Goal: Information Seeking & Learning: Learn about a topic

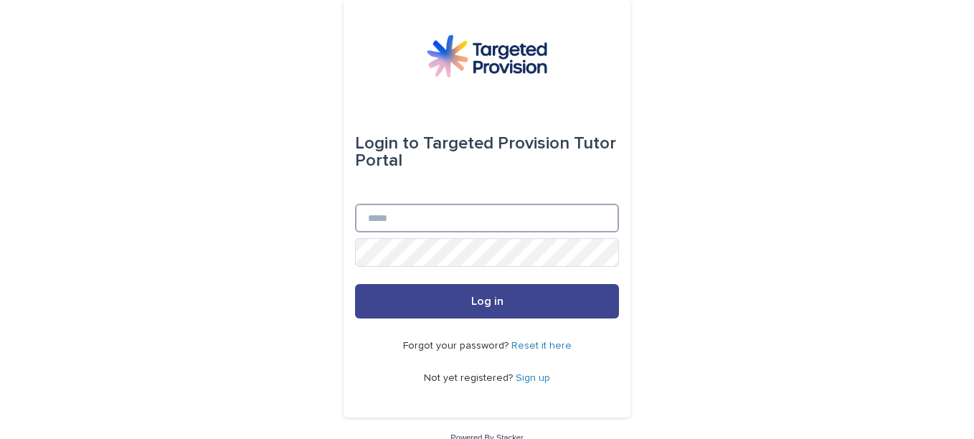
type input "**********"
click at [418, 316] on button "Log in" at bounding box center [487, 301] width 264 height 34
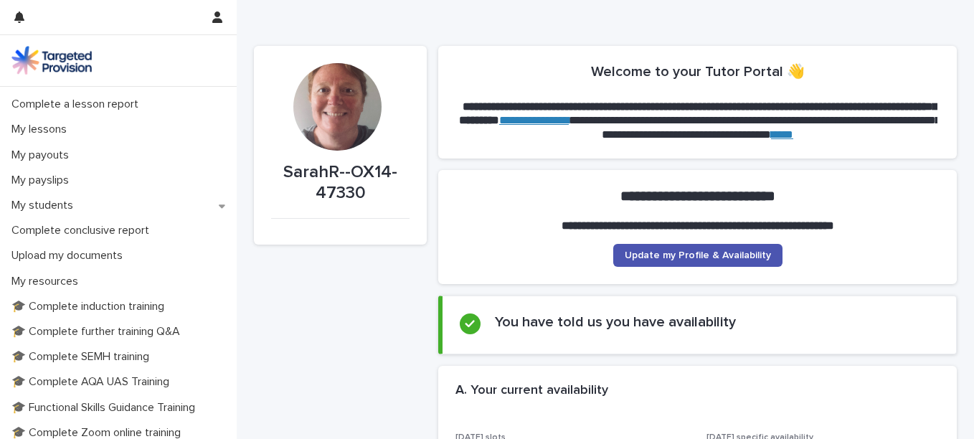
scroll to position [176, 0]
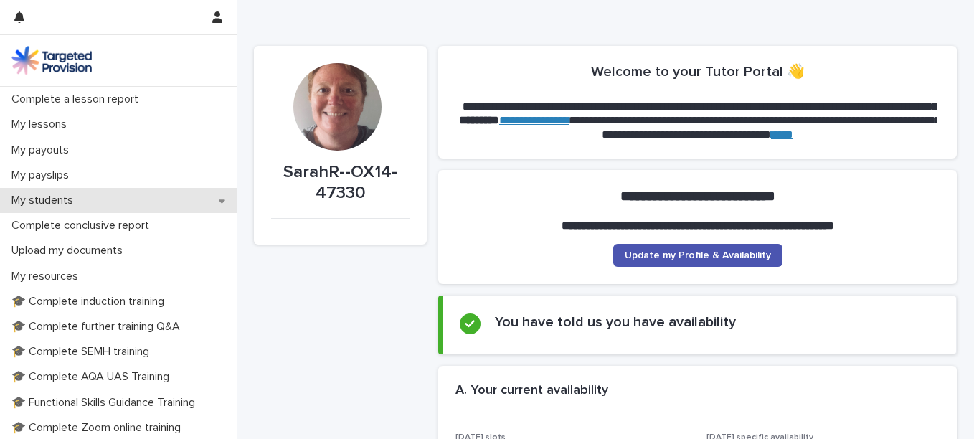
click at [88, 203] on div "My students" at bounding box center [118, 200] width 237 height 25
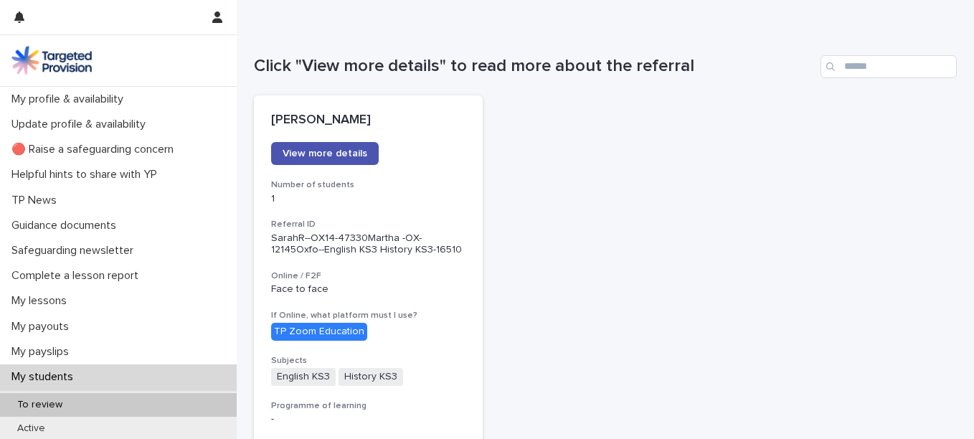
scroll to position [107, 0]
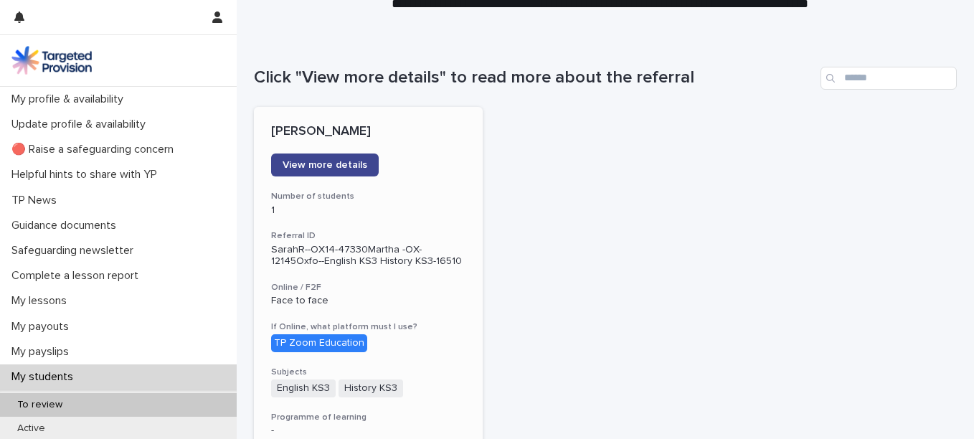
click at [338, 157] on link "View more details" at bounding box center [325, 164] width 108 height 23
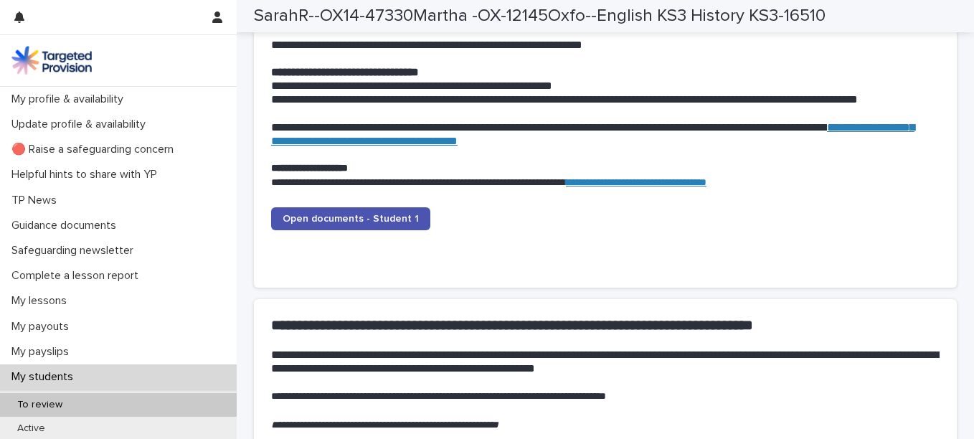
scroll to position [1467, 0]
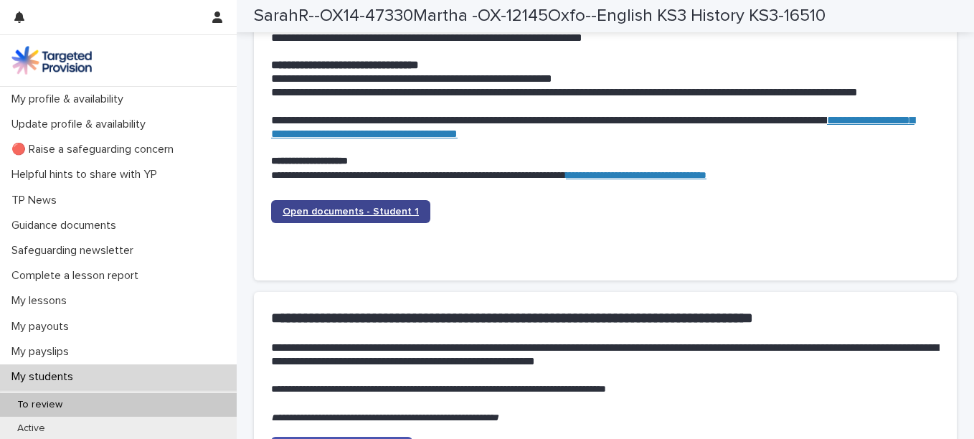
click at [398, 212] on span "Open documents - Student 1" at bounding box center [351, 212] width 136 height 10
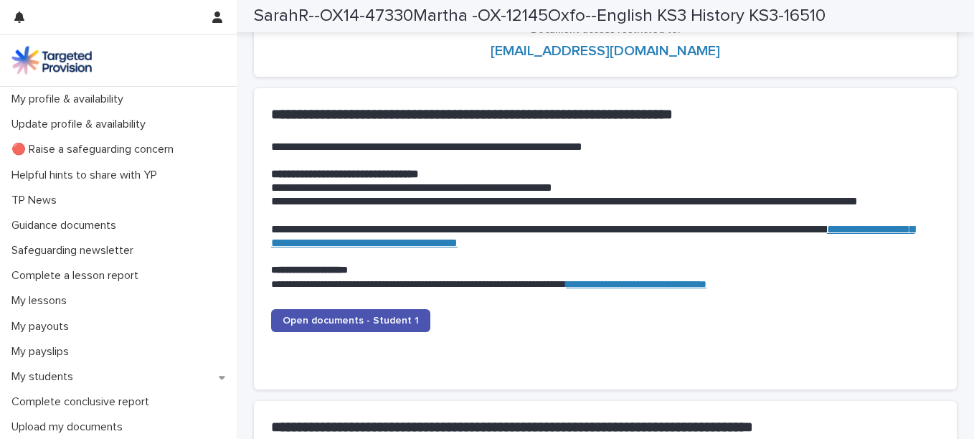
scroll to position [1351, 0]
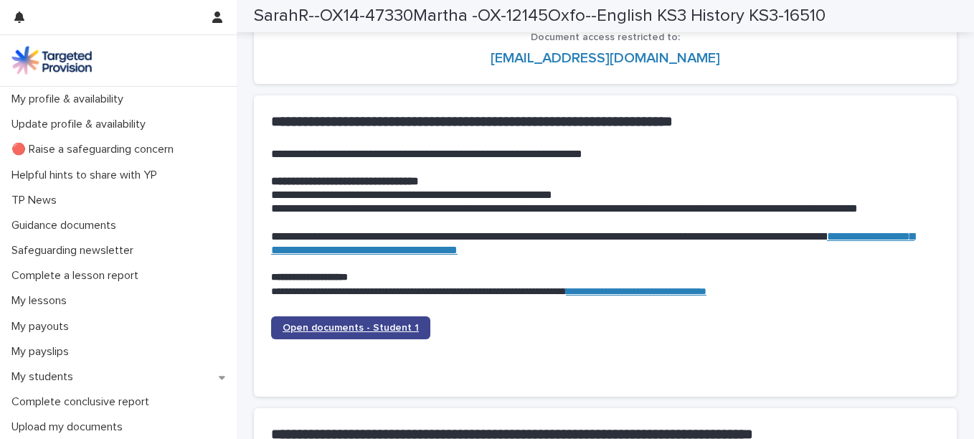
click at [381, 336] on link "Open documents - Student 1" at bounding box center [350, 327] width 159 height 23
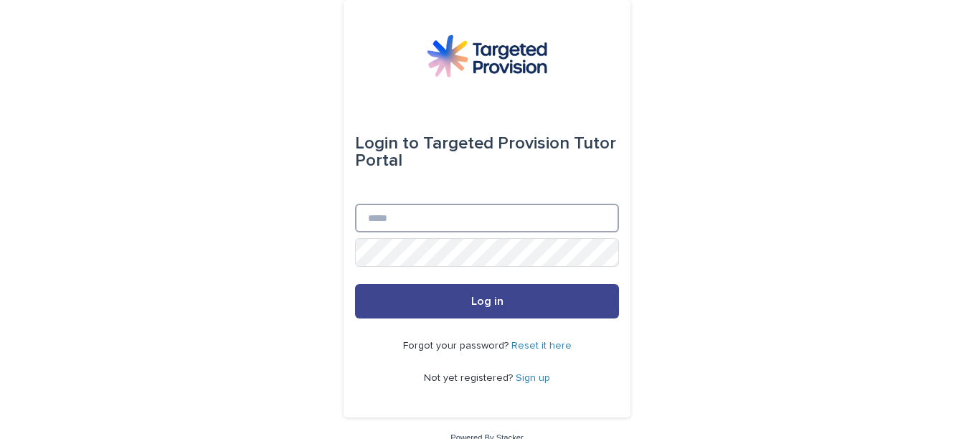
type input "**********"
click at [523, 296] on button "Log in" at bounding box center [487, 301] width 264 height 34
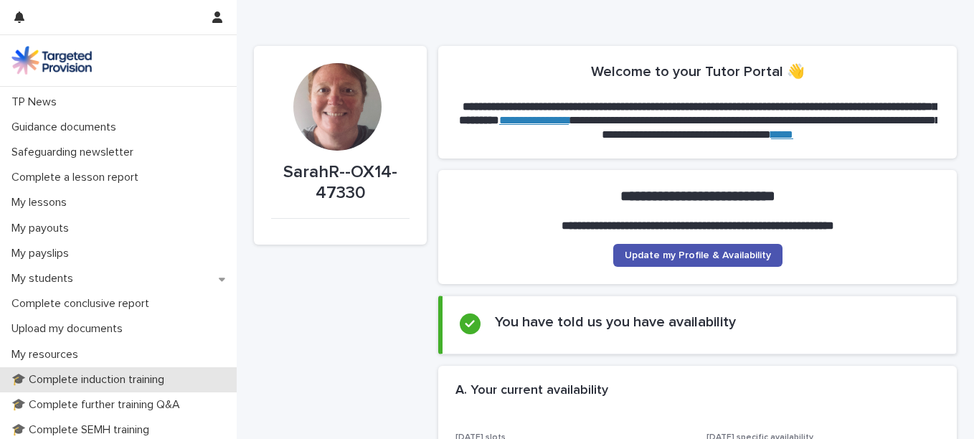
scroll to position [208, 0]
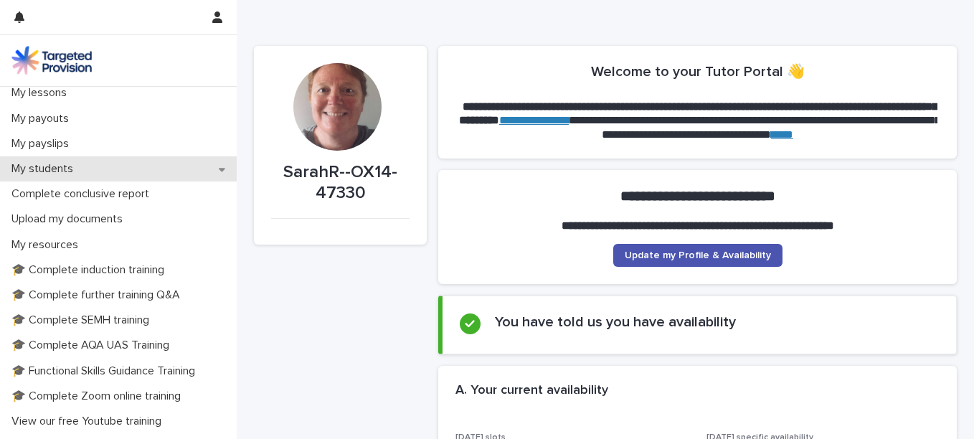
click at [84, 174] on p "My students" at bounding box center [45, 169] width 79 height 14
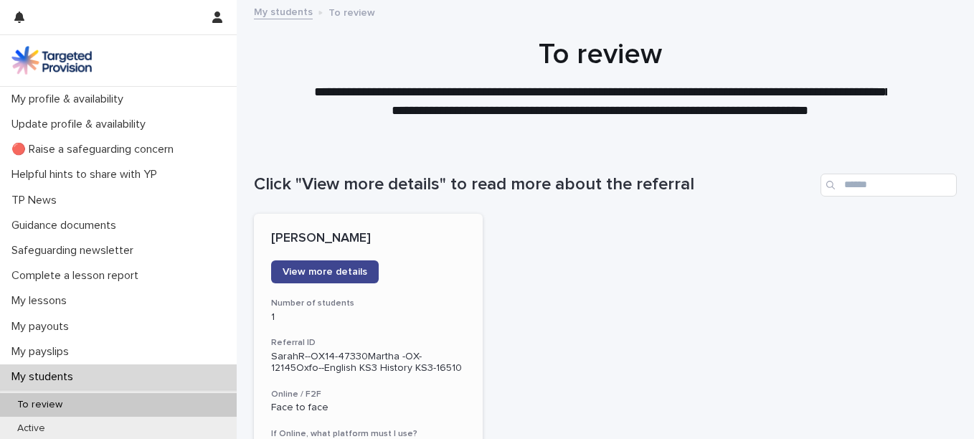
click at [321, 269] on span "View more details" at bounding box center [325, 272] width 85 height 10
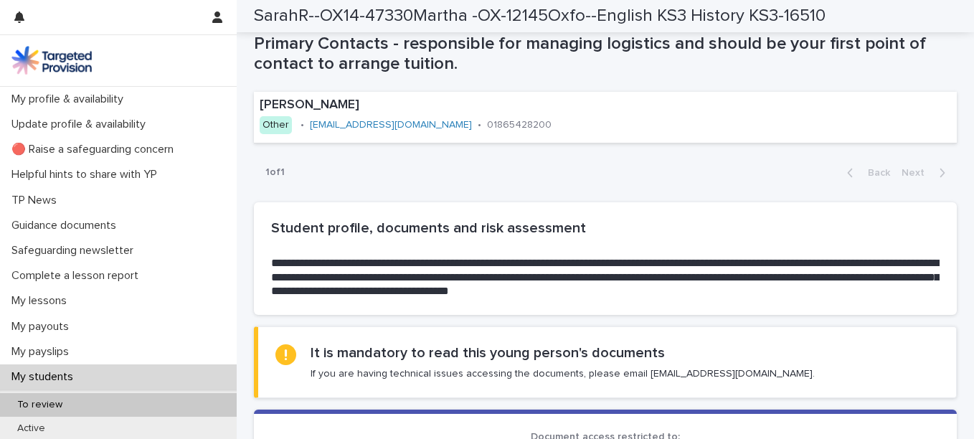
scroll to position [973, 0]
